Goal: Task Accomplishment & Management: Use online tool/utility

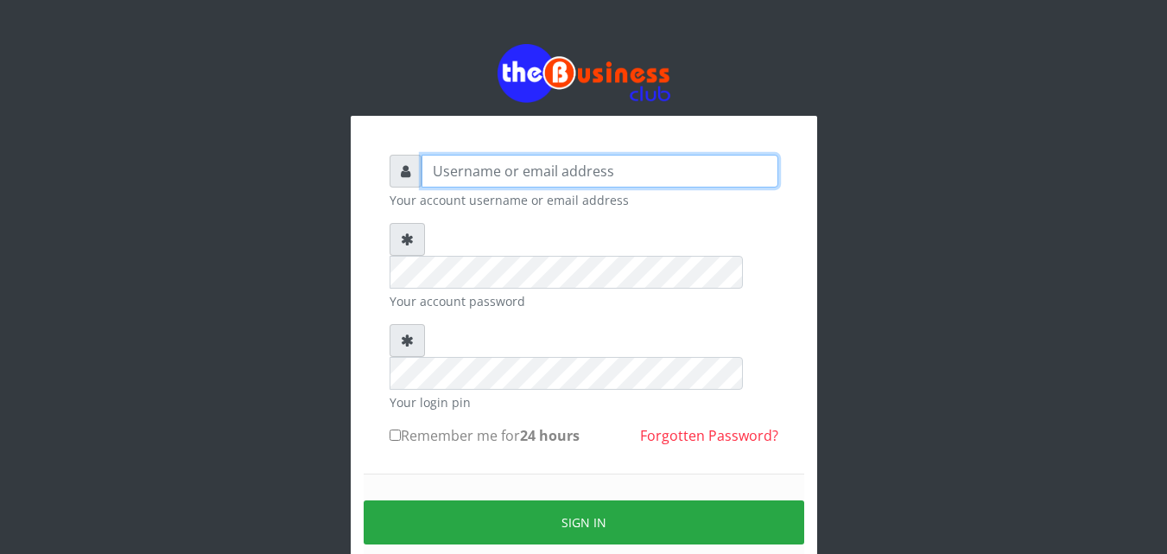
click at [431, 169] on input "text" at bounding box center [599, 171] width 357 height 33
type input "siesther"
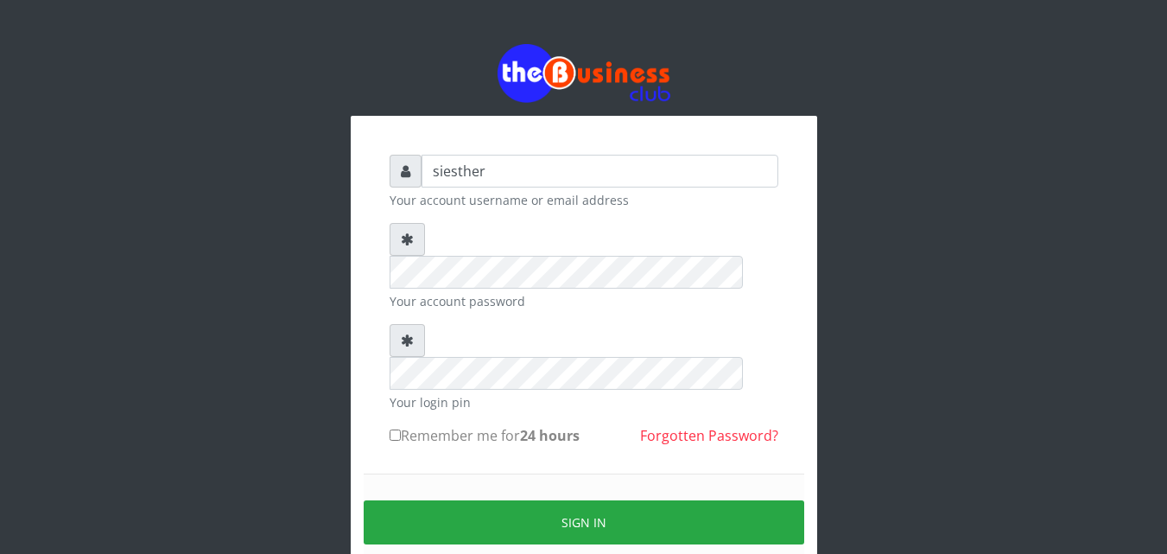
click at [442, 401] on form "siesther Your account username or email address Your account password Your logi…" at bounding box center [583, 384] width 389 height 458
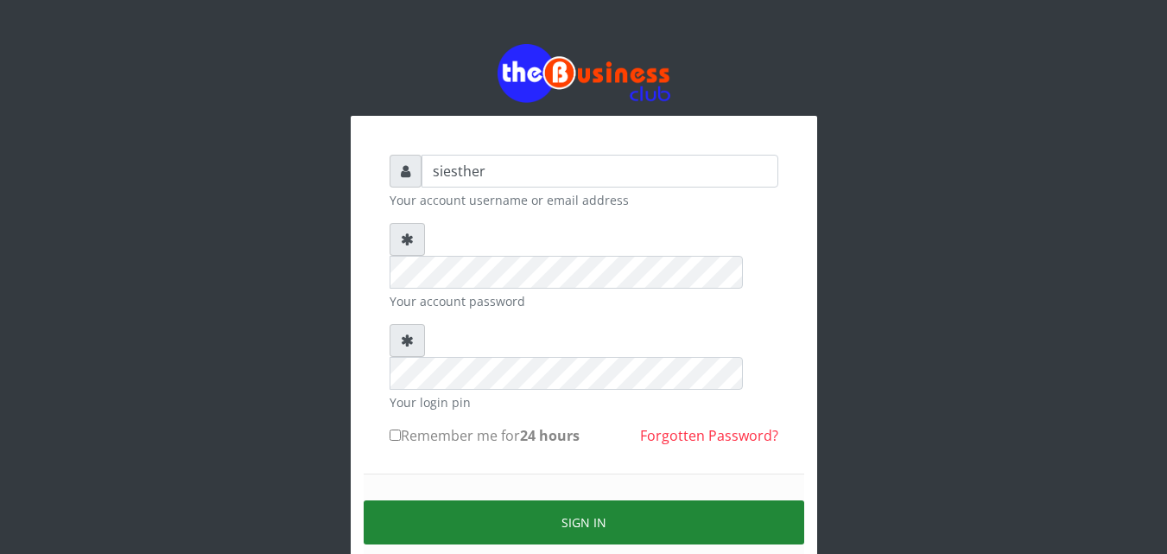
click at [659, 500] on button "Sign in" at bounding box center [584, 522] width 440 height 44
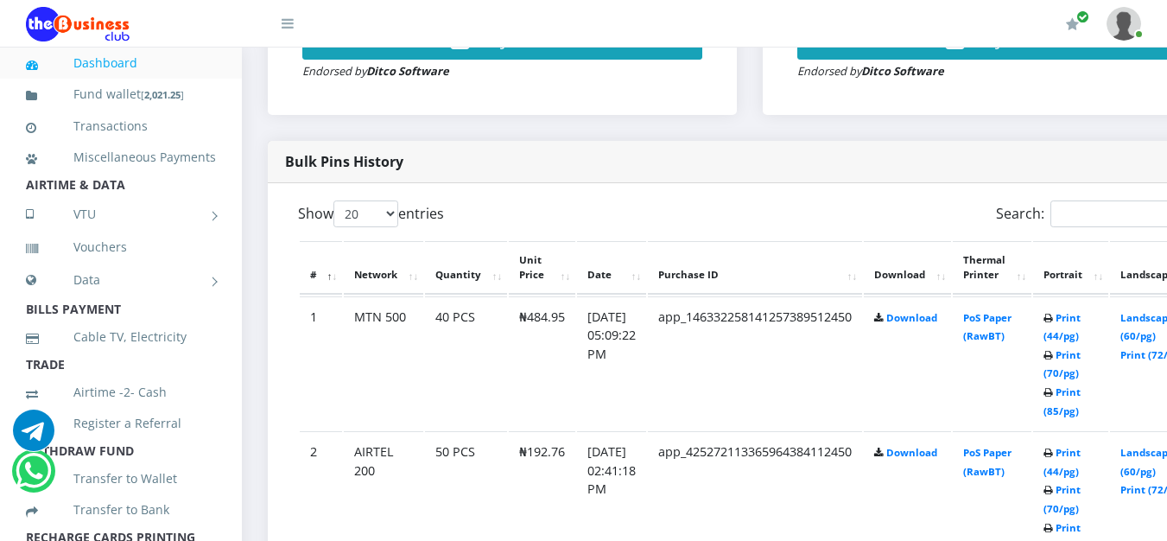
scroll to position [798, 0]
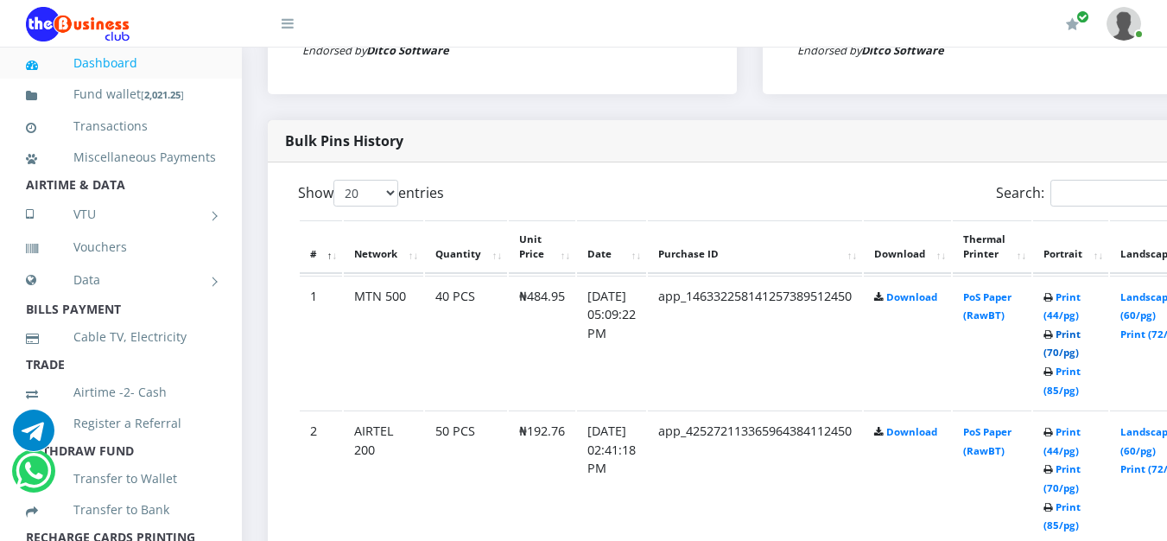
click at [1080, 359] on link "Print (70/pg)" at bounding box center [1061, 343] width 37 height 32
